Goal: Task Accomplishment & Management: Use online tool/utility

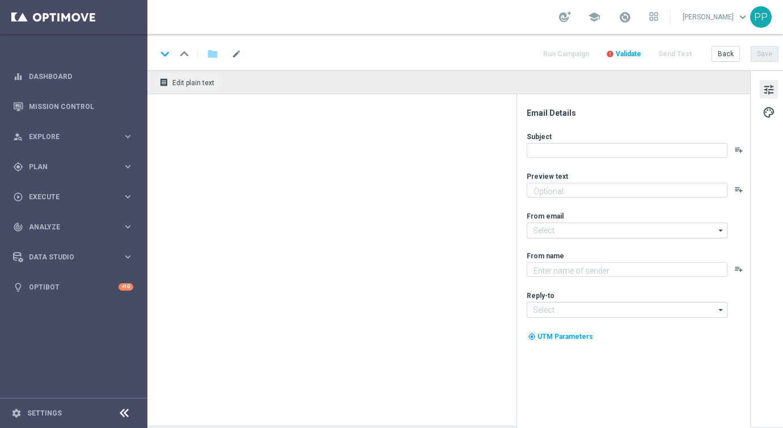
type textarea "Dein Rabatt auf's LOTTO 6 aus 45."
type textarea "Lottoland"
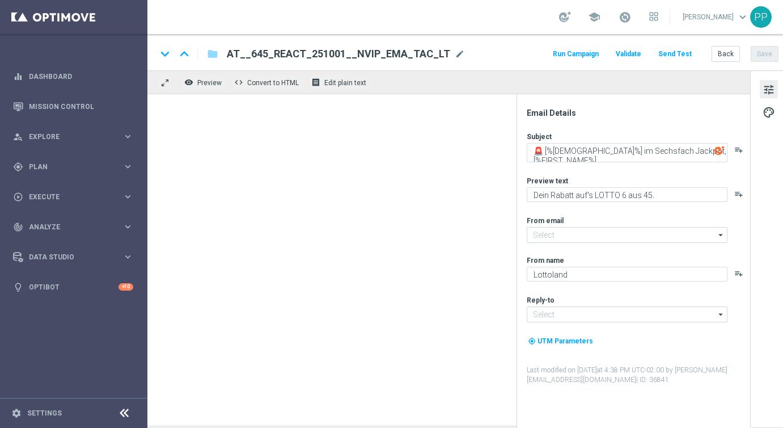
type input "[EMAIL_ADDRESS][DOMAIN_NAME]"
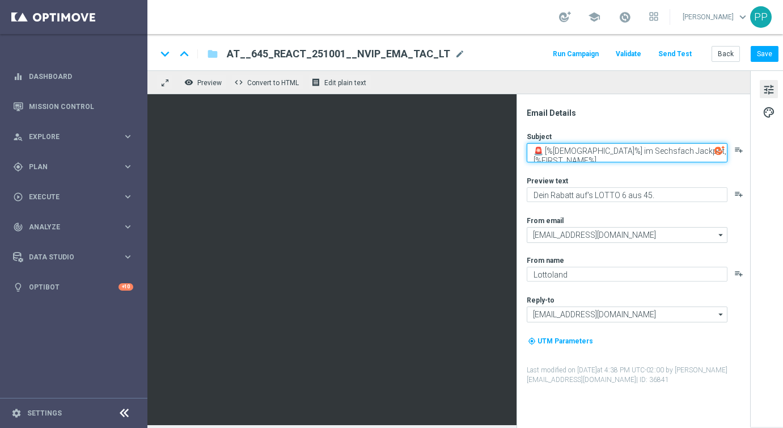
drag, startPoint x: 545, startPoint y: 149, endPoint x: 651, endPoint y: 151, distance: 106.1
click at [651, 151] on textarea "🚨 [%[DEMOGRAPHIC_DATA]%] im Sechsfach Jackpot, [%FIRST_NAME%]" at bounding box center [627, 152] width 201 height 19
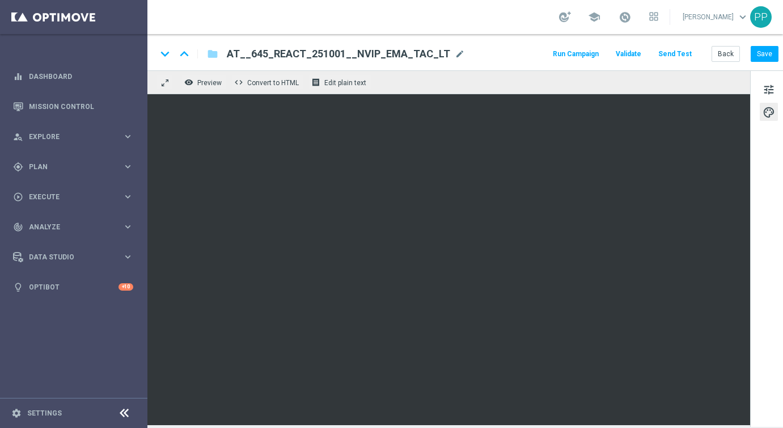
click at [668, 52] on button "Send Test" at bounding box center [675, 53] width 37 height 15
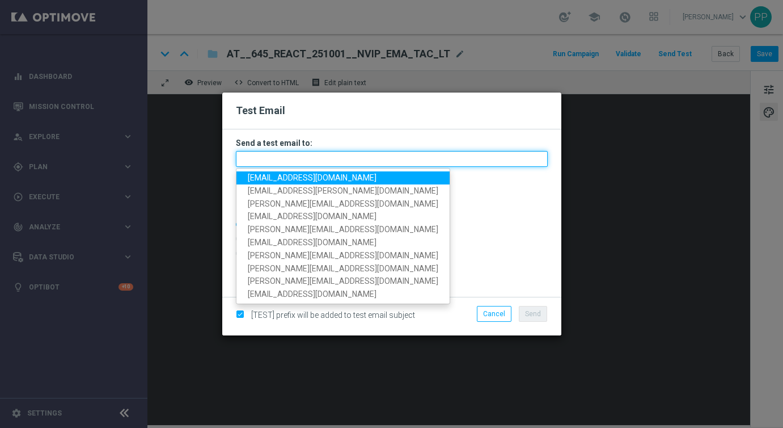
click at [320, 155] on input "text" at bounding box center [392, 159] width 312 height 16
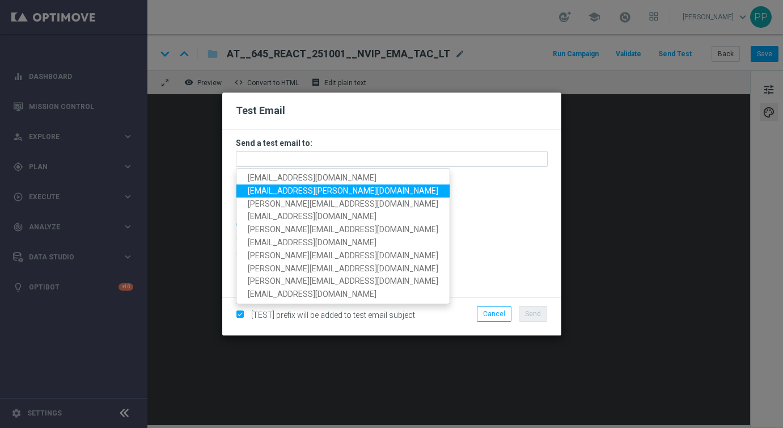
click at [285, 191] on span "[EMAIL_ADDRESS][PERSON_NAME][DOMAIN_NAME]" at bounding box center [343, 190] width 191 height 9
type input "[EMAIL_ADDRESS][PERSON_NAME][DOMAIN_NAME]"
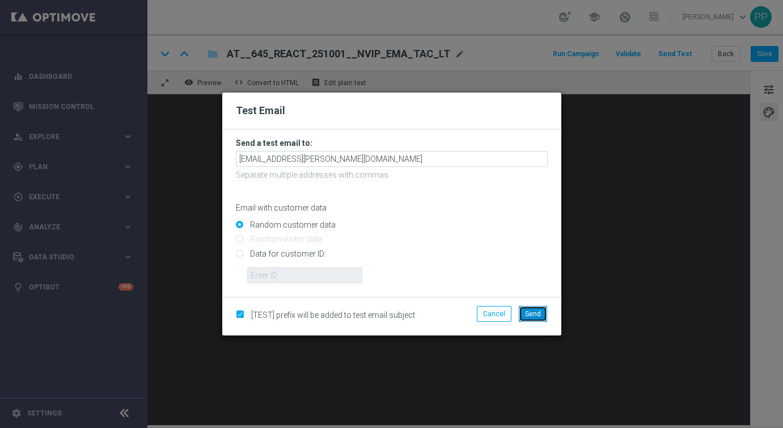
click at [535, 314] on span "Send" at bounding box center [533, 314] width 16 height 8
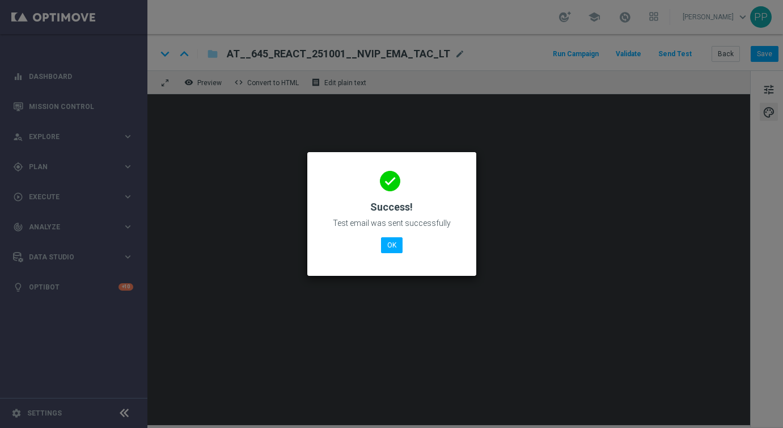
click at [391, 235] on div "done Success! Test email was sent successfully OK" at bounding box center [392, 212] width 142 height 99
click at [391, 237] on button "OK" at bounding box center [392, 245] width 22 height 16
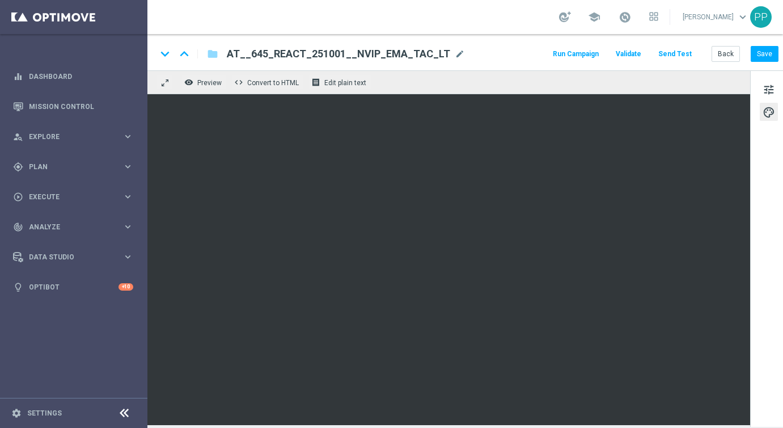
click at [675, 54] on button "Send Test" at bounding box center [675, 53] width 37 height 15
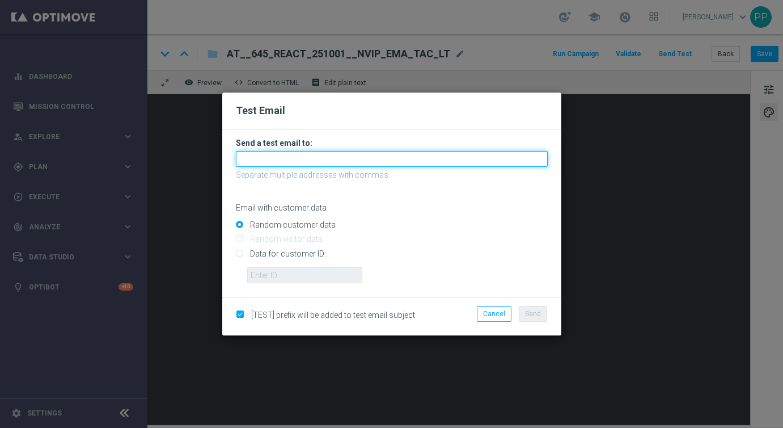
click at [319, 157] on input "text" at bounding box center [392, 159] width 312 height 16
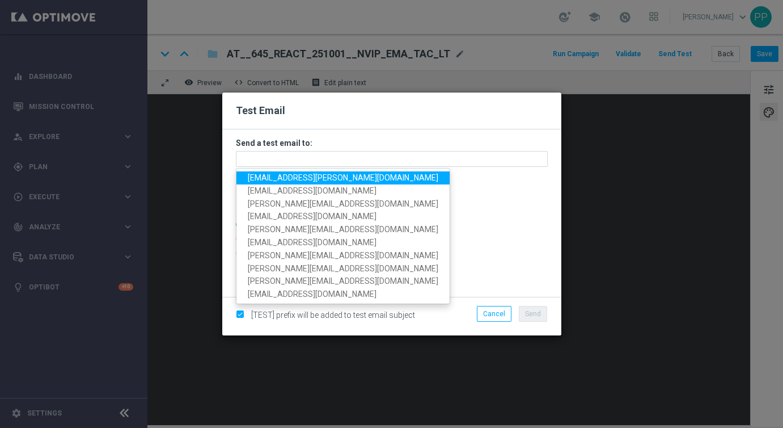
click at [303, 177] on span "[EMAIL_ADDRESS][PERSON_NAME][DOMAIN_NAME]" at bounding box center [343, 177] width 191 height 9
type input "[EMAIL_ADDRESS][PERSON_NAME][DOMAIN_NAME]"
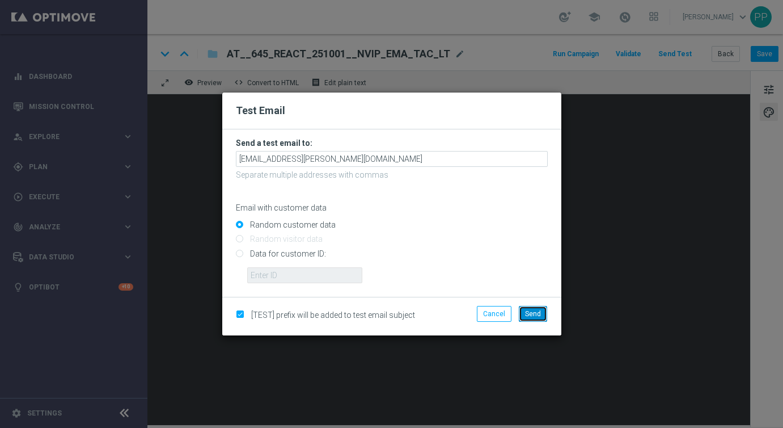
click at [527, 314] on span "Send" at bounding box center [533, 314] width 16 height 8
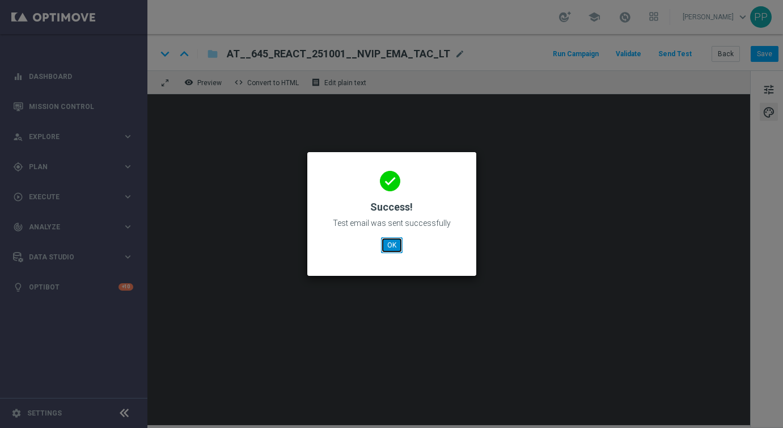
click at [398, 247] on button "OK" at bounding box center [392, 245] width 22 height 16
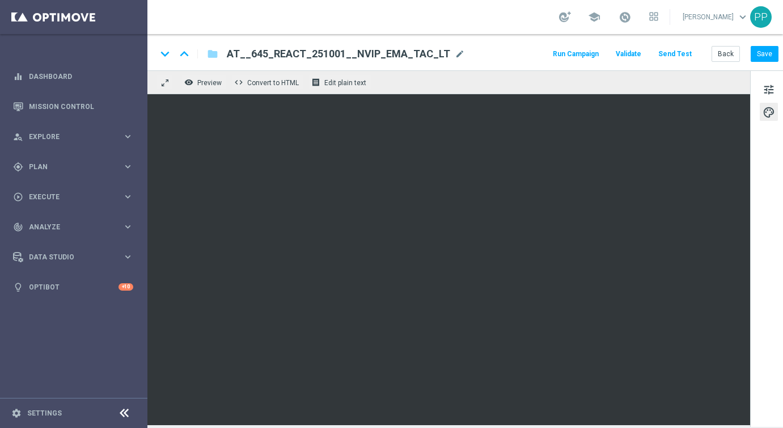
click at [674, 56] on button "Send Test" at bounding box center [675, 53] width 37 height 15
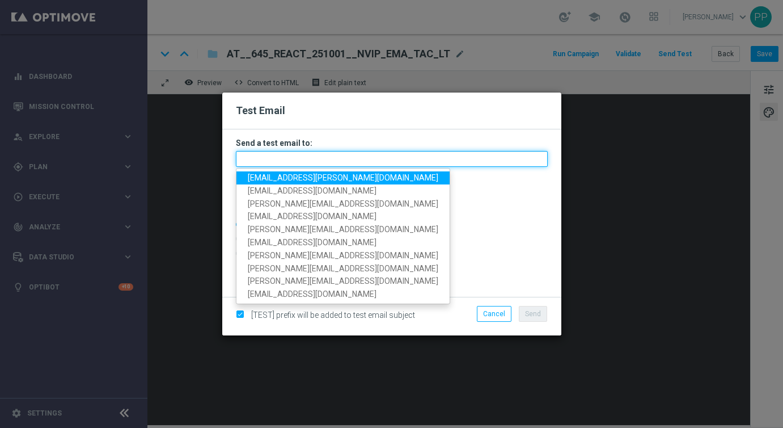
click at [249, 157] on input "text" at bounding box center [392, 159] width 312 height 16
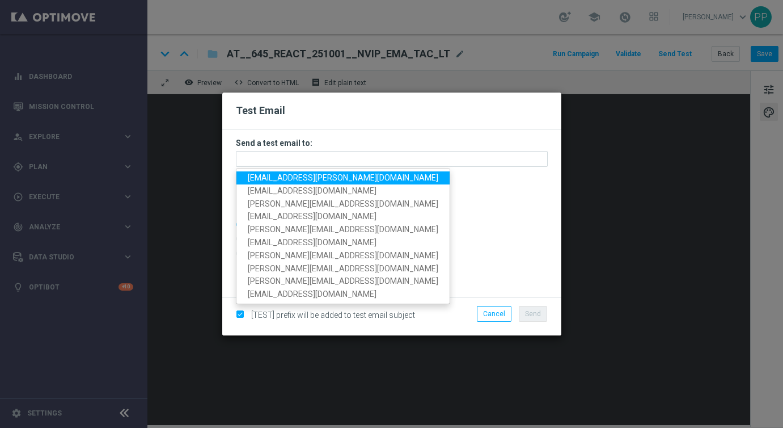
click at [255, 178] on span "[EMAIL_ADDRESS][PERSON_NAME][DOMAIN_NAME]" at bounding box center [343, 177] width 191 height 9
type input "[EMAIL_ADDRESS][PERSON_NAME][DOMAIN_NAME]"
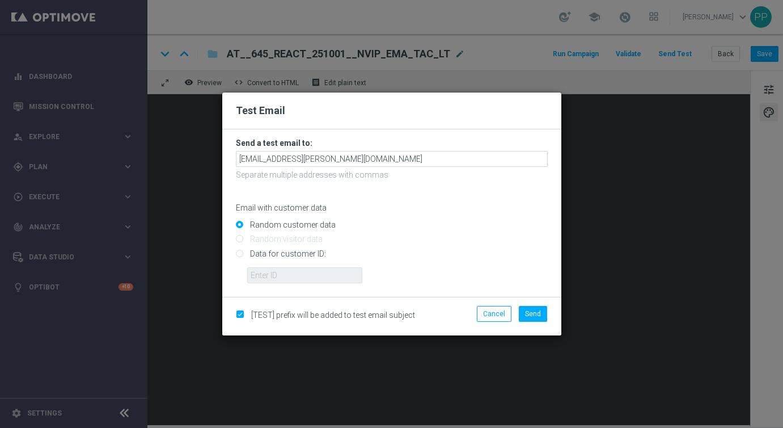
click at [239, 253] on input "Data for customer ID:" at bounding box center [392, 258] width 312 height 16
radio input "true"
click at [259, 269] on input "text" at bounding box center [304, 275] width 115 height 16
type input "16338944"
click at [536, 310] on span "Send" at bounding box center [533, 314] width 16 height 8
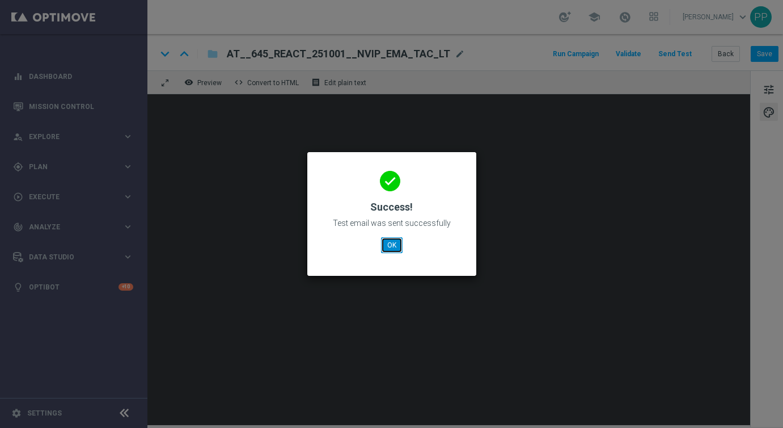
click at [388, 239] on button "OK" at bounding box center [392, 245] width 22 height 16
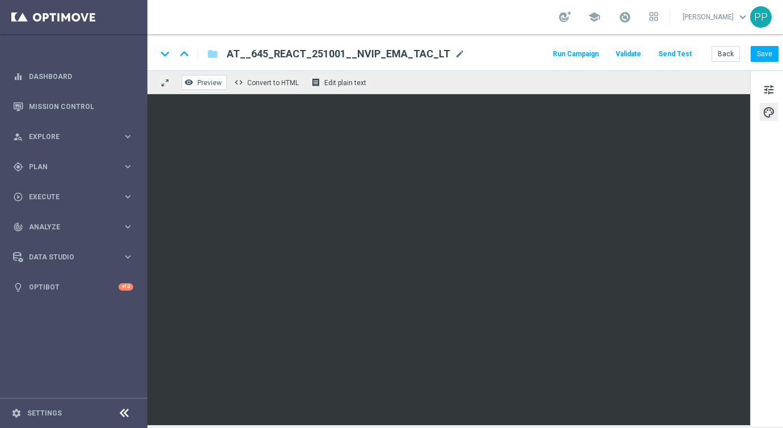
click at [197, 81] on span "Preview" at bounding box center [209, 83] width 24 height 8
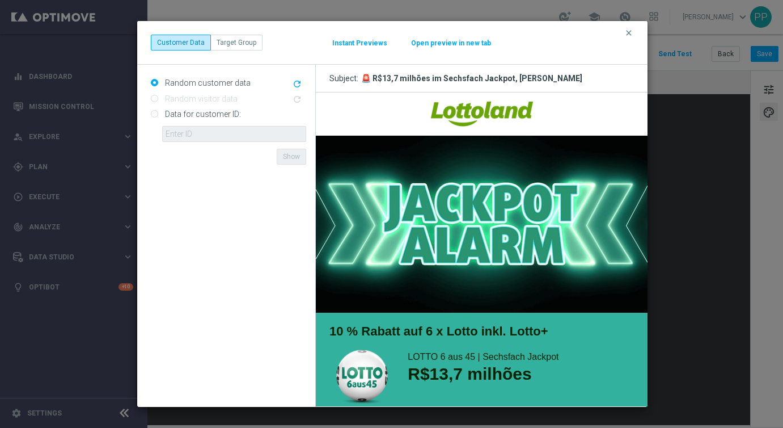
click at [151, 113] on input "Data for customer ID:" at bounding box center [154, 114] width 7 height 7
radio input "true"
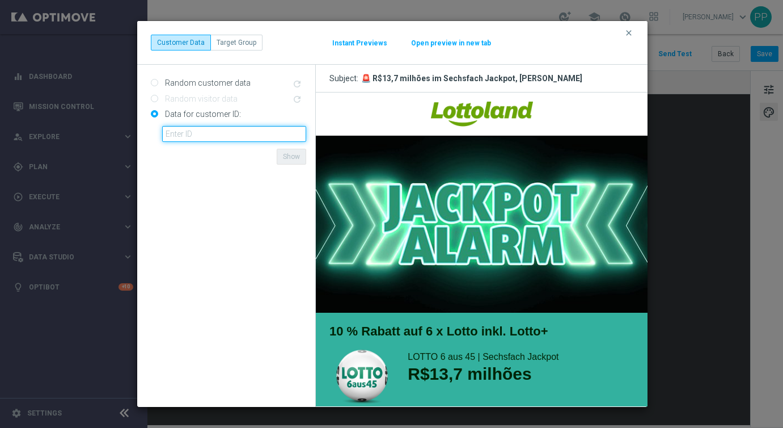
click at [174, 128] on input "text" at bounding box center [234, 134] width 144 height 16
type input "16338944"
click at [291, 158] on button "Show" at bounding box center [291, 157] width 29 height 16
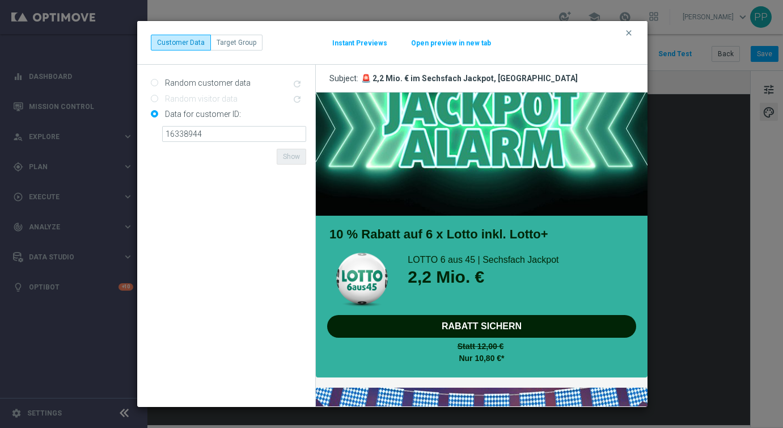
scroll to position [100, 0]
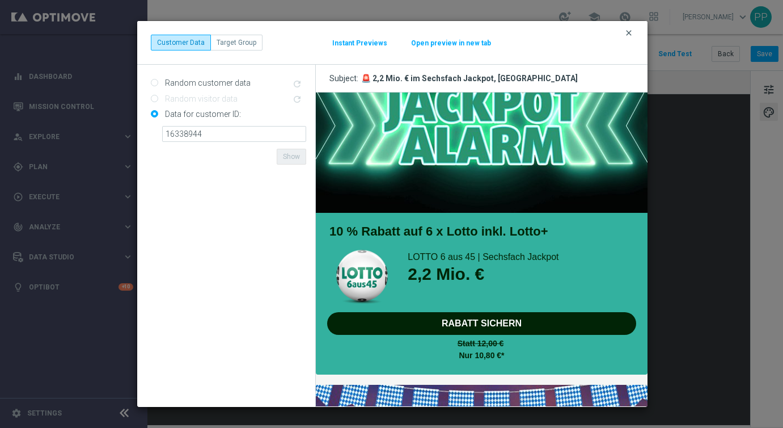
click at [629, 29] on icon "clear" at bounding box center [628, 32] width 9 height 9
